Goal: Transaction & Acquisition: Purchase product/service

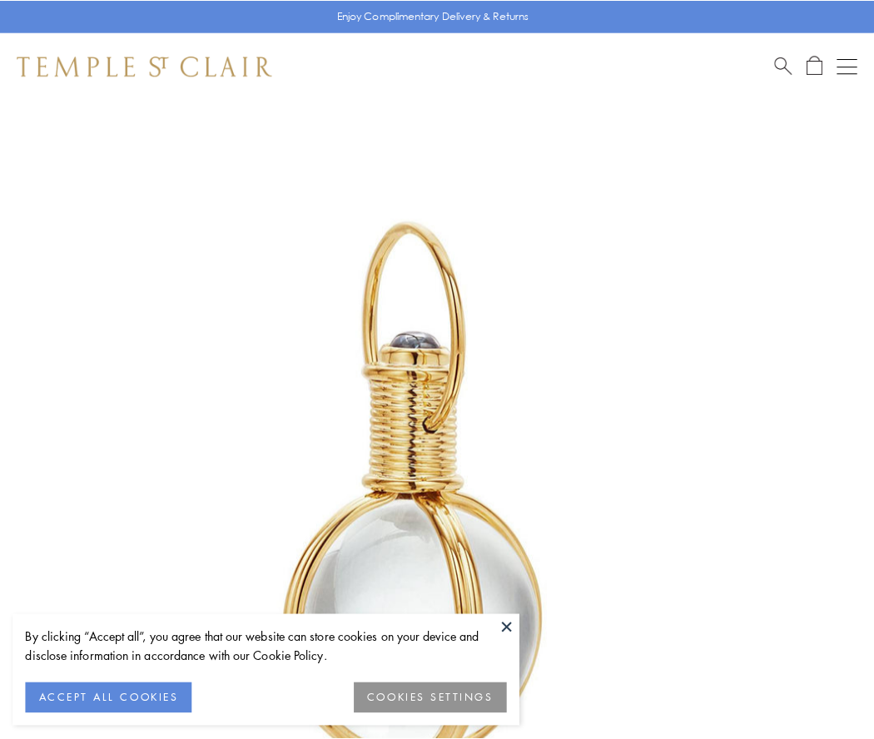
scroll to position [434, 0]
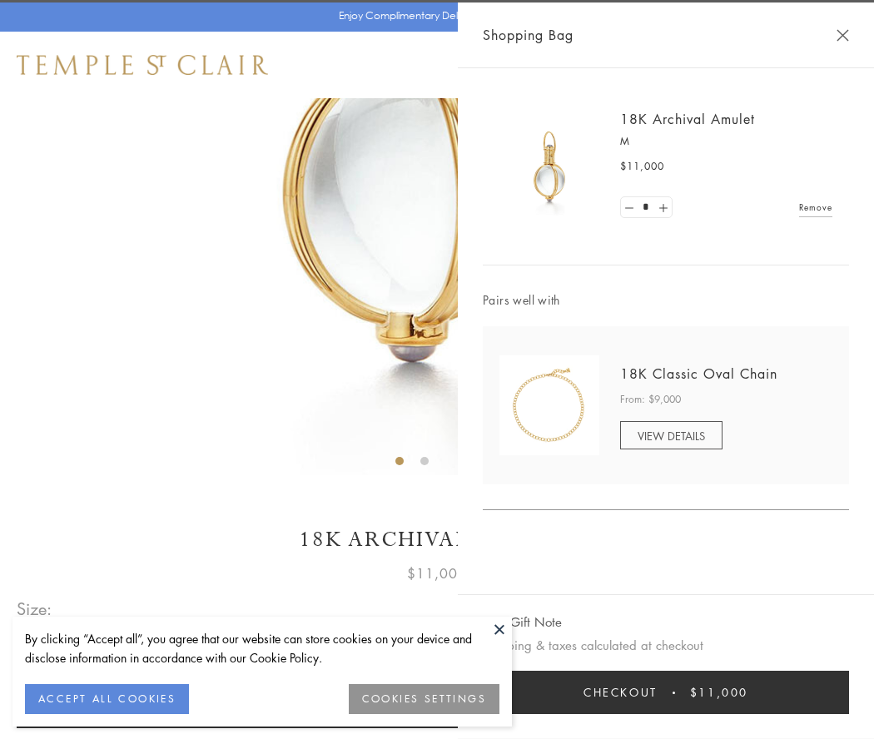
click at [666, 692] on button "Checkout $11,000" at bounding box center [666, 692] width 366 height 43
